Goal: Find specific page/section: Find specific page/section

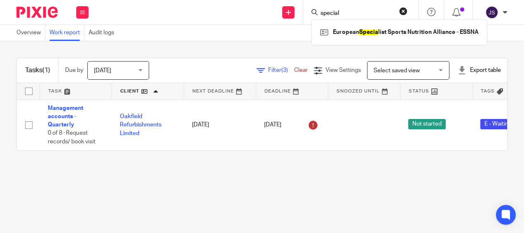
type input "speciali"
drag, startPoint x: 346, startPoint y: 9, endPoint x: 295, endPoint y: 2, distance: 51.6
click at [295, 2] on div "Send new email Create task Add client Request signature speciali European Speci…" at bounding box center [311, 12] width 428 height 24
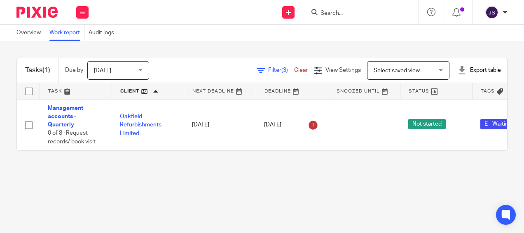
click at [245, 30] on div "Overview Work report Audit logs" at bounding box center [262, 33] width 524 height 16
click at [290, 202] on main "Overview Work report Audit logs Tasks (1) Due by [DATE] [DATE] [DATE] [DATE] Th…" at bounding box center [262, 116] width 524 height 233
click at [220, 184] on main "Overview Work report Audit logs Tasks (1) Due by [DATE] [DATE] [DATE] [DATE] Th…" at bounding box center [262, 116] width 524 height 233
click at [181, 188] on main "Overview Work report Audit logs Tasks (1) Due by [DATE] [DATE] [DATE] [DATE] Th…" at bounding box center [262, 116] width 524 height 233
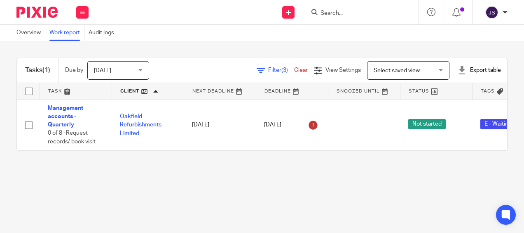
click at [191, 186] on main "Overview Work report Audit logs Tasks (1) Due by [DATE] [DATE] [DATE] [DATE] Th…" at bounding box center [262, 116] width 524 height 233
click at [251, 187] on main "Overview Work report Audit logs Tasks (1) Due by [DATE] [DATE] [DATE] [DATE] Th…" at bounding box center [262, 116] width 524 height 233
